Goal: Task Accomplishment & Management: Use online tool/utility

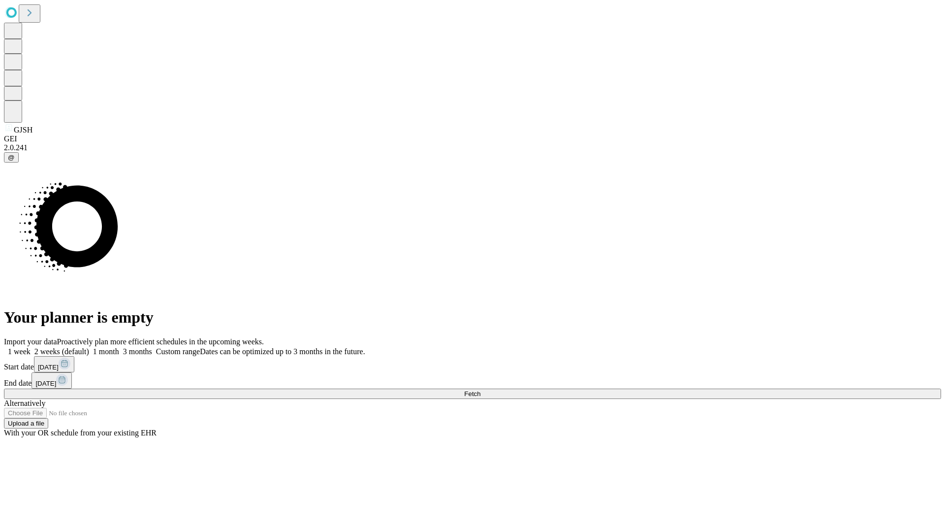
click at [480, 390] on span "Fetch" at bounding box center [472, 393] width 16 height 7
